Goal: Communication & Community: Ask a question

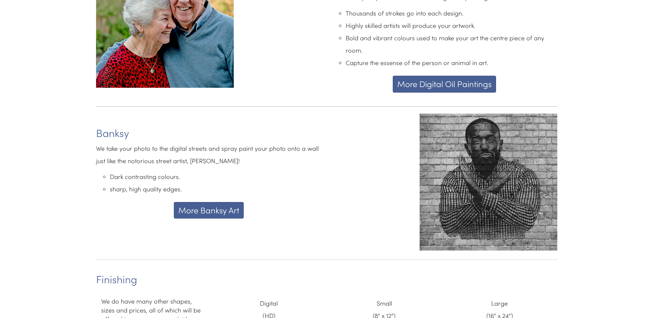
scroll to position [1755, 0]
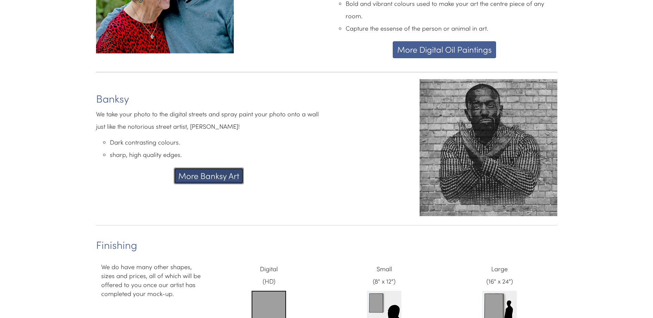
click at [212, 169] on button "More Banksy Art" at bounding box center [209, 176] width 70 height 17
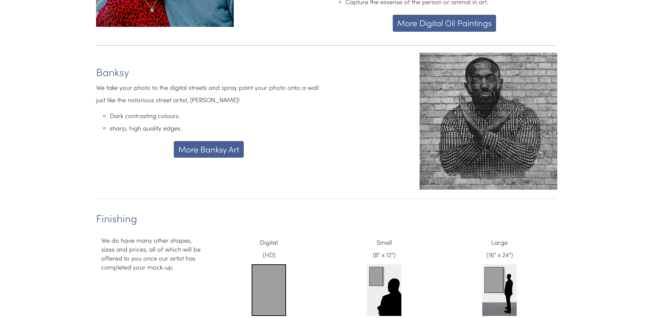
scroll to position [1789, 0]
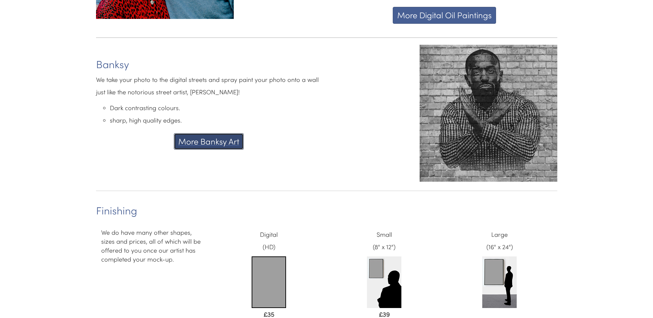
click at [217, 136] on button "More Banksy Art" at bounding box center [209, 141] width 70 height 17
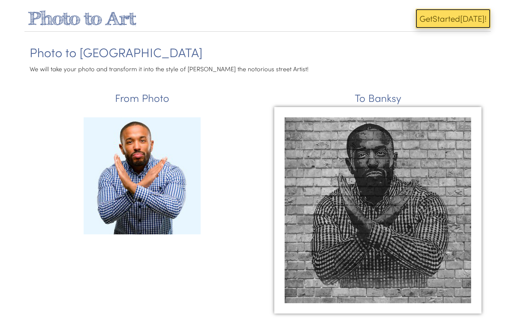
click at [465, 20] on button "Get Start ed [DATE]!" at bounding box center [452, 19] width 75 height 20
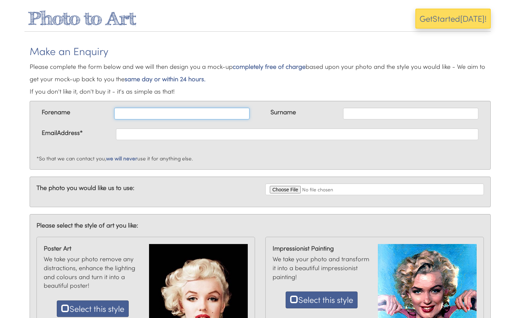
click at [212, 111] on input "text" at bounding box center [181, 114] width 135 height 12
type input "[PERSON_NAME]"
type input "[EMAIL_ADDRESS][DOMAIN_NAME]"
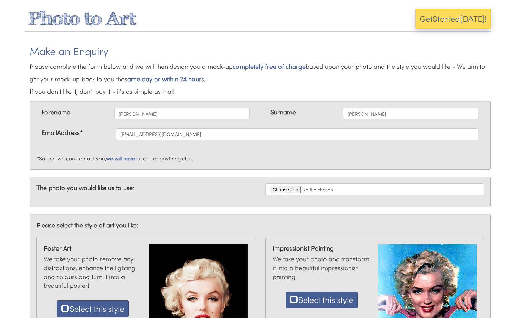
click at [263, 144] on div "EmailAddress* [EMAIL_ADDRESS][DOMAIN_NAME]" at bounding box center [260, 138] width 458 height 21
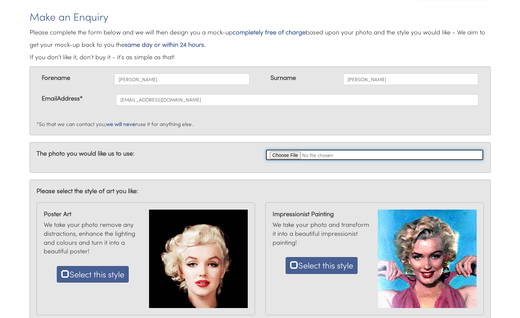
click at [283, 156] on input "file" at bounding box center [374, 155] width 219 height 12
type input "C:\fakepath\Dand and Dooky.jpg"
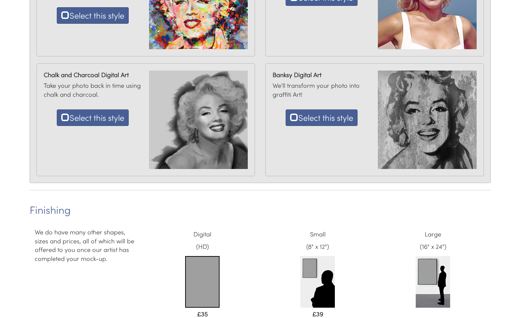
scroll to position [447, 0]
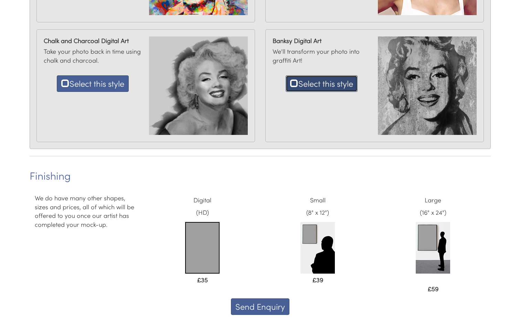
click at [295, 84] on span at bounding box center [294, 83] width 8 height 8
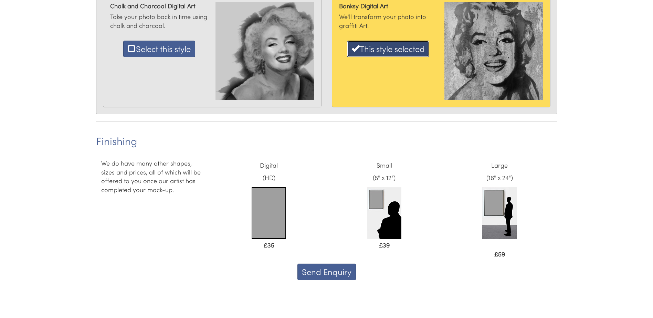
scroll to position [482, 0]
click at [271, 205] on img at bounding box center [269, 213] width 34 height 52
click at [326, 272] on button "Send Enquiry" at bounding box center [326, 271] width 59 height 17
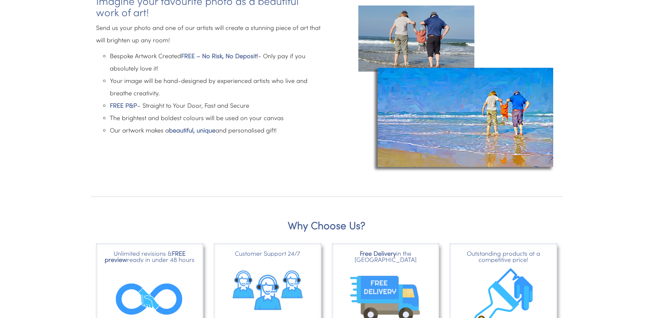
scroll to position [344, 0]
